Goal: Task Accomplishment & Management: Manage account settings

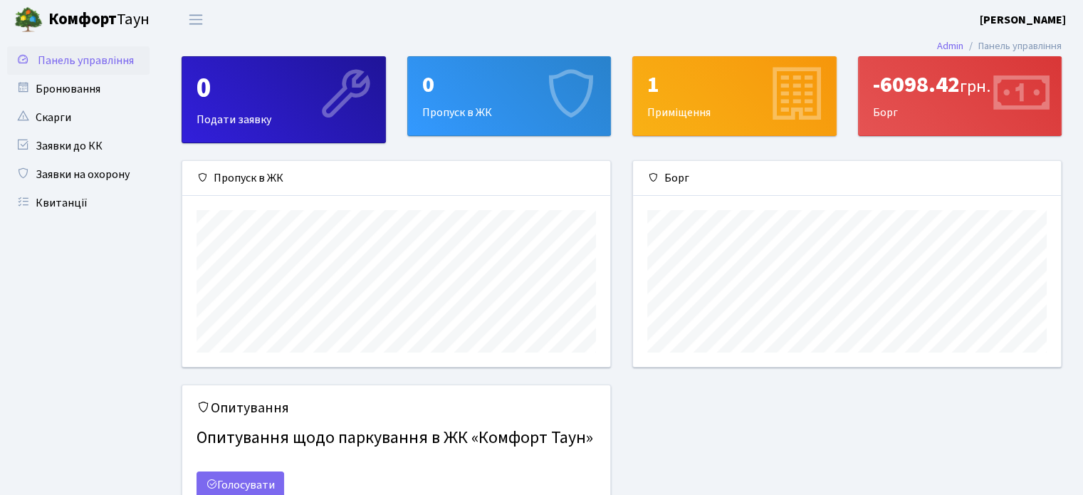
click at [1012, 14] on b "[PERSON_NAME]" at bounding box center [1023, 20] width 86 height 16
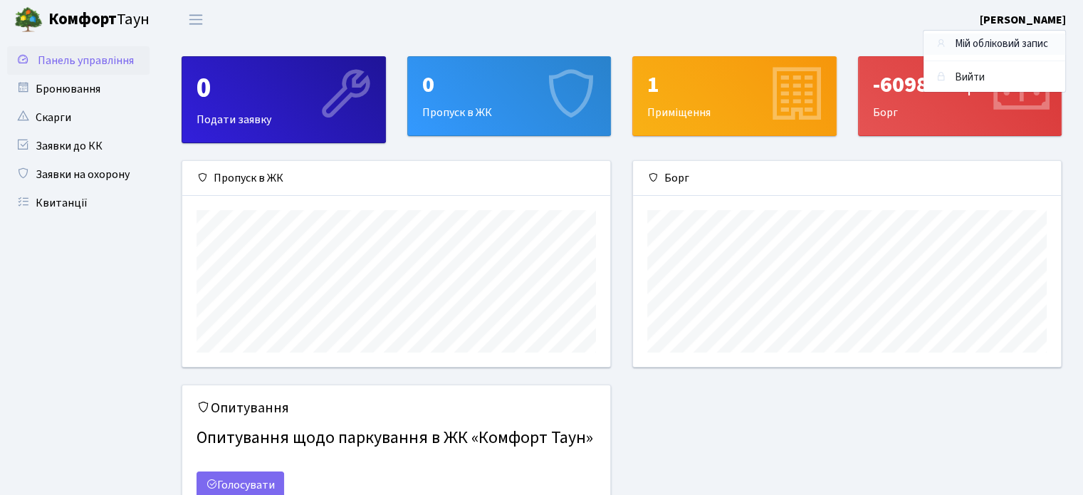
click at [986, 48] on link "Мій обліковий запис" at bounding box center [994, 44] width 142 height 22
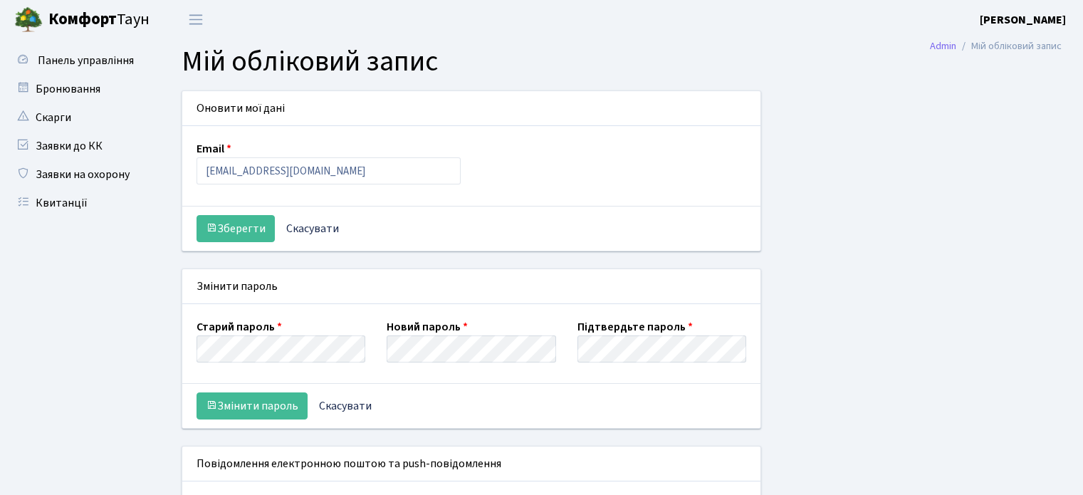
select select
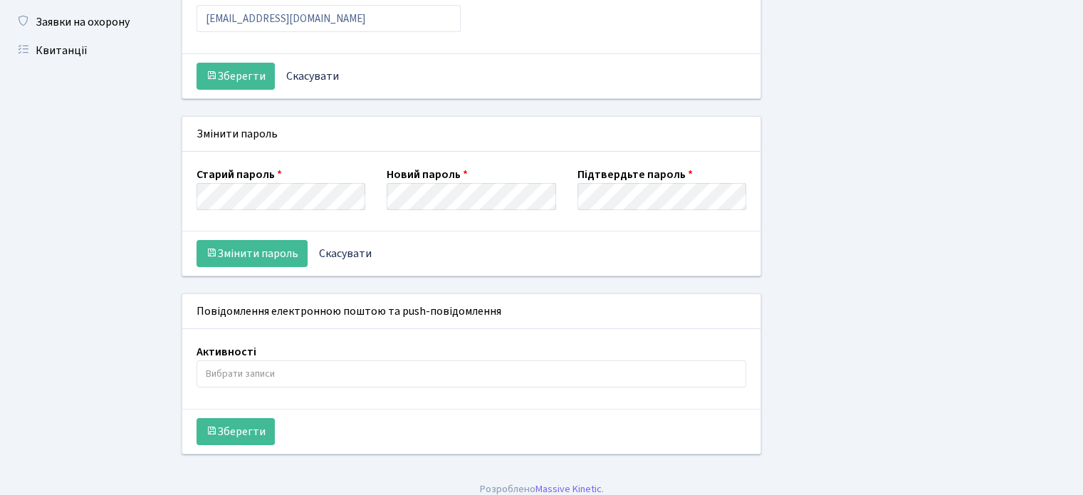
scroll to position [162, 0]
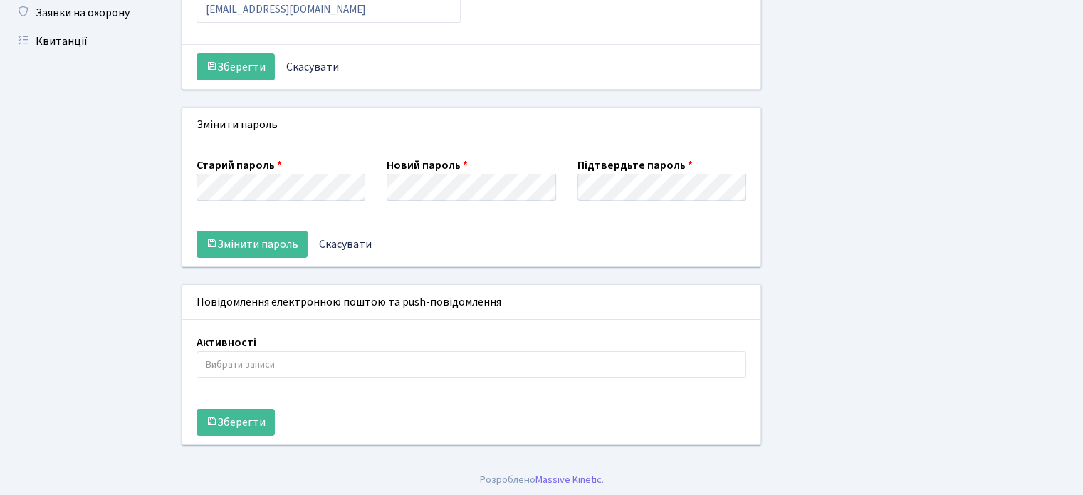
click at [282, 352] on input "search" at bounding box center [471, 365] width 549 height 26
click at [824, 304] on div "Оновити мої дані Email sladeshater@gmail.com Зберегти Скасувати Змінити пароль …" at bounding box center [621, 195] width 901 height 533
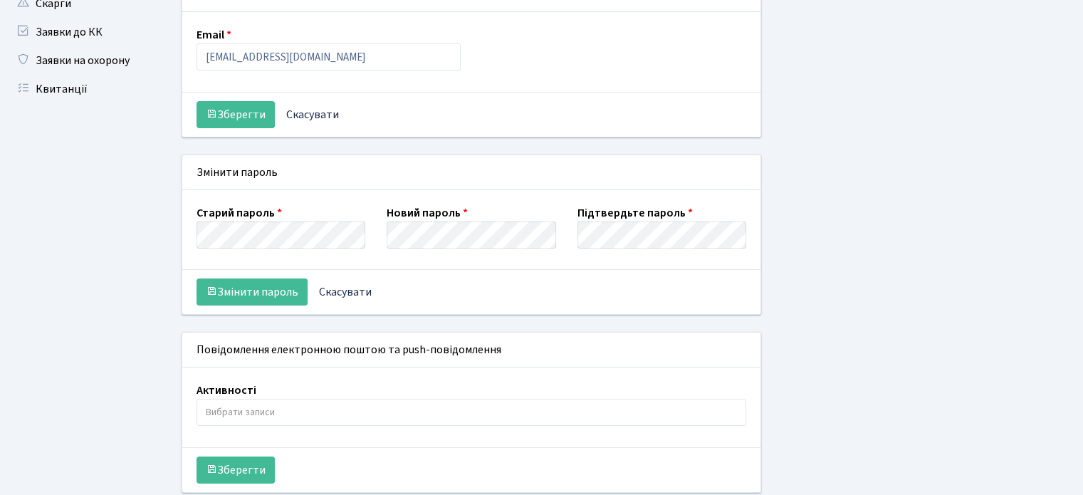
scroll to position [19, 0]
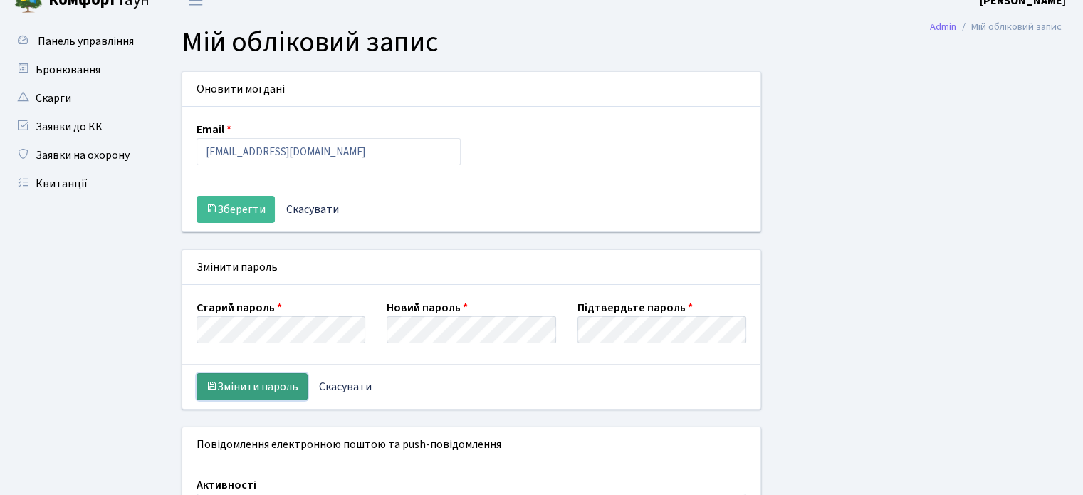
click at [259, 378] on button "Змінити пароль" at bounding box center [251, 386] width 111 height 27
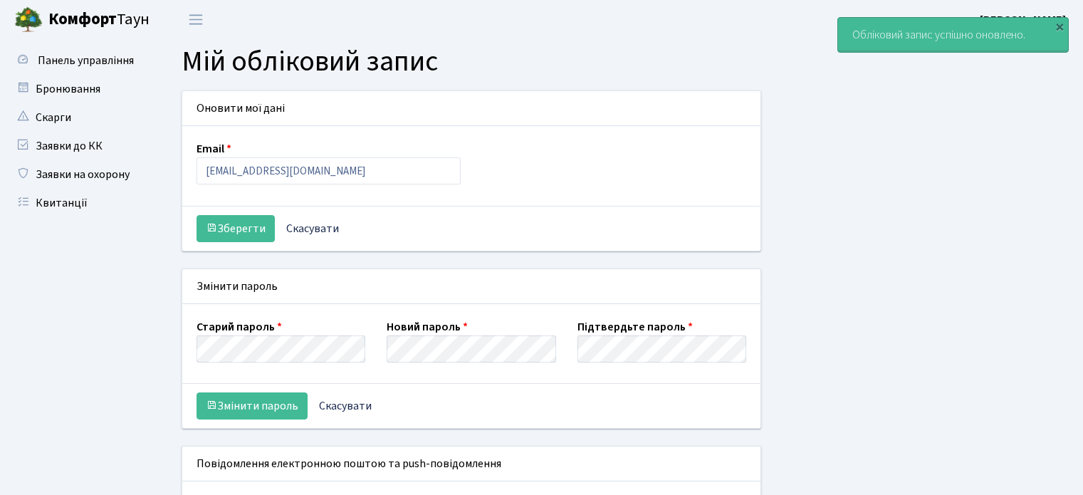
select select
